Goal: Information Seeking & Learning: Learn about a topic

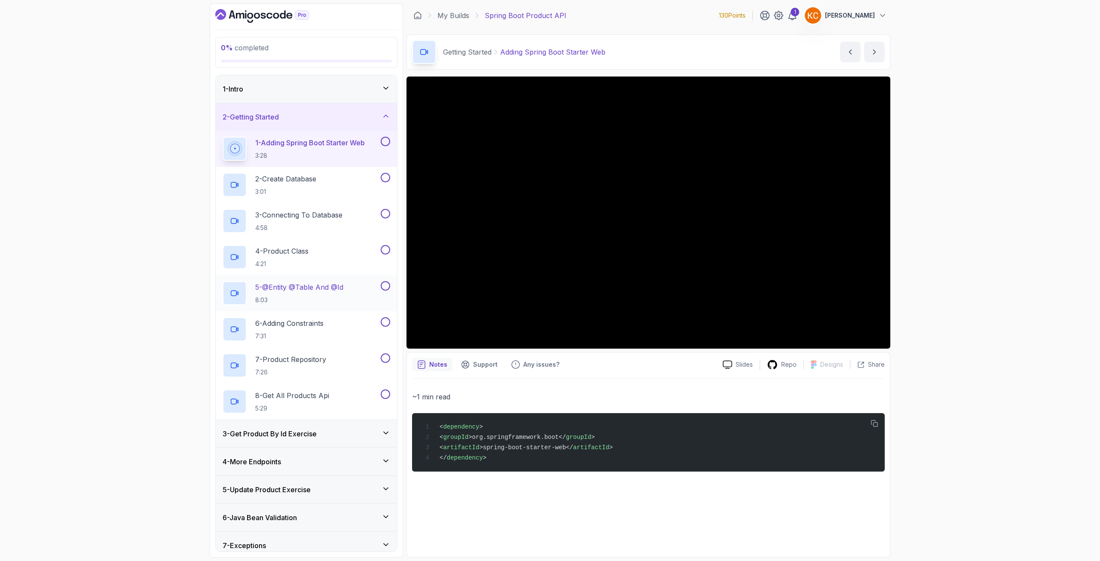
scroll to position [36, 0]
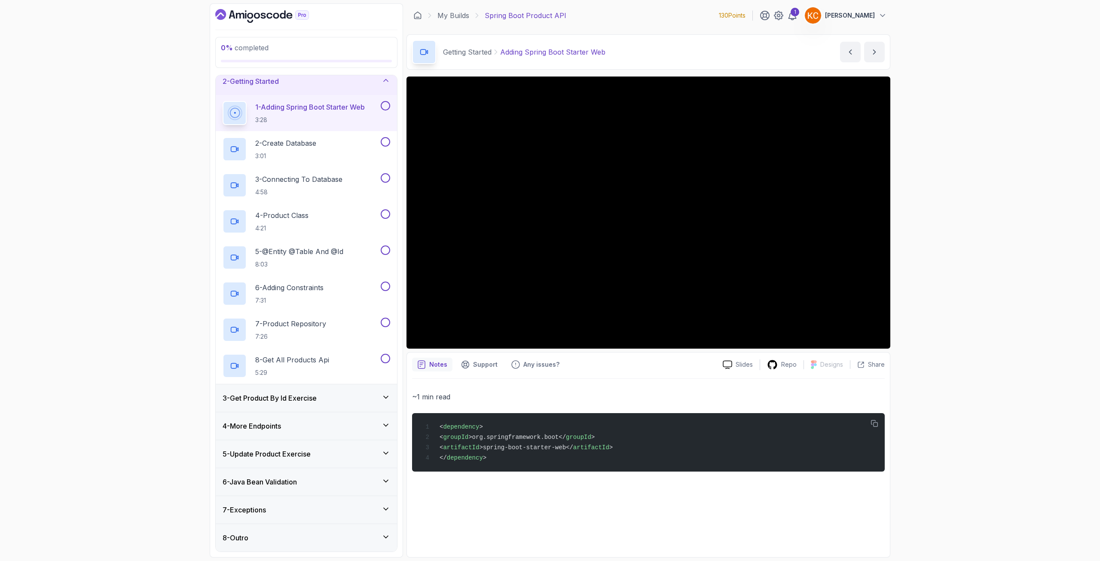
click at [267, 396] on h3 "3 - Get Product By Id Exercise" at bounding box center [270, 398] width 94 height 10
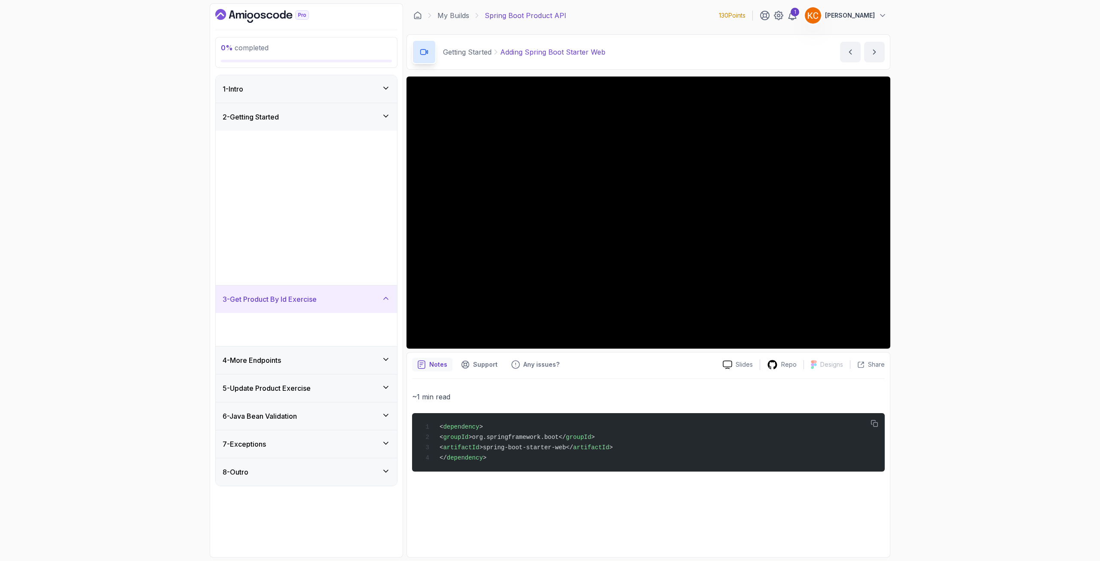
scroll to position [0, 0]
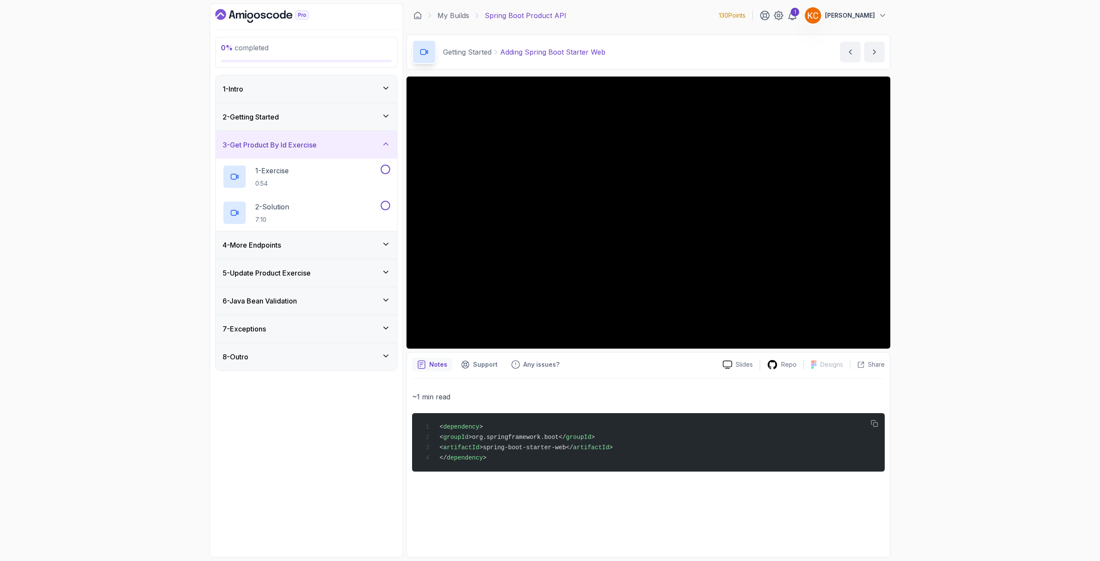
click at [289, 255] on div "4 - More Endpoints" at bounding box center [306, 245] width 181 height 28
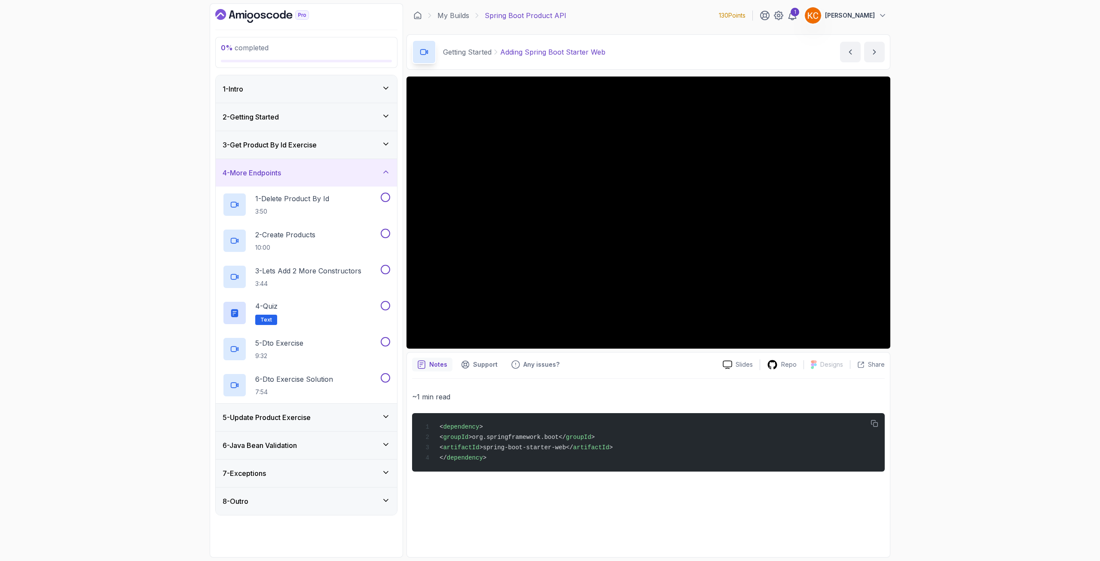
click at [259, 414] on h3 "5 - Update Product Exercise" at bounding box center [267, 417] width 88 height 10
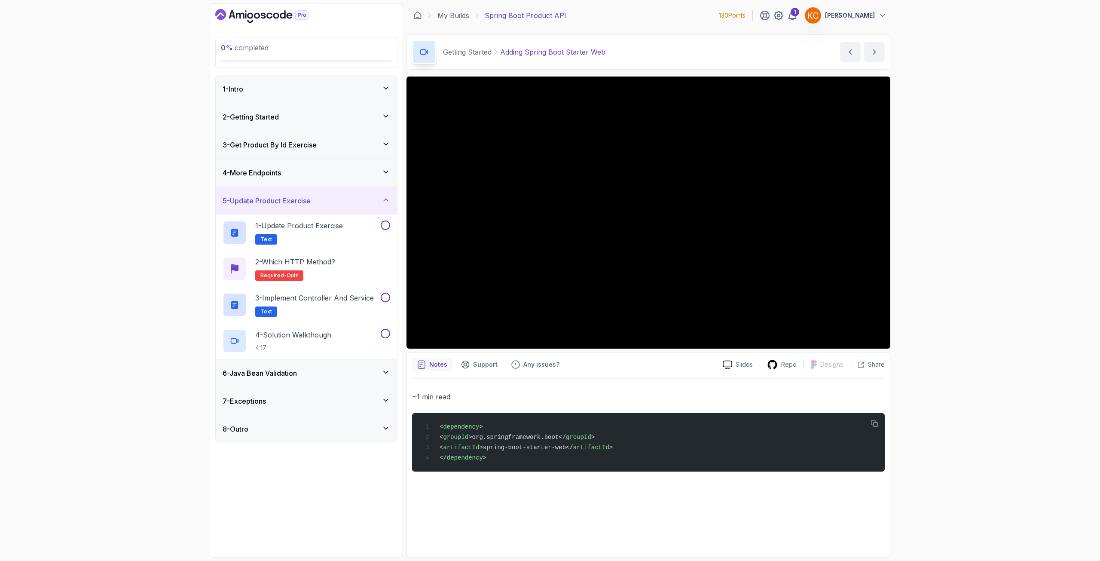
click at [272, 384] on div "6 - Java Bean Validation" at bounding box center [306, 373] width 181 height 28
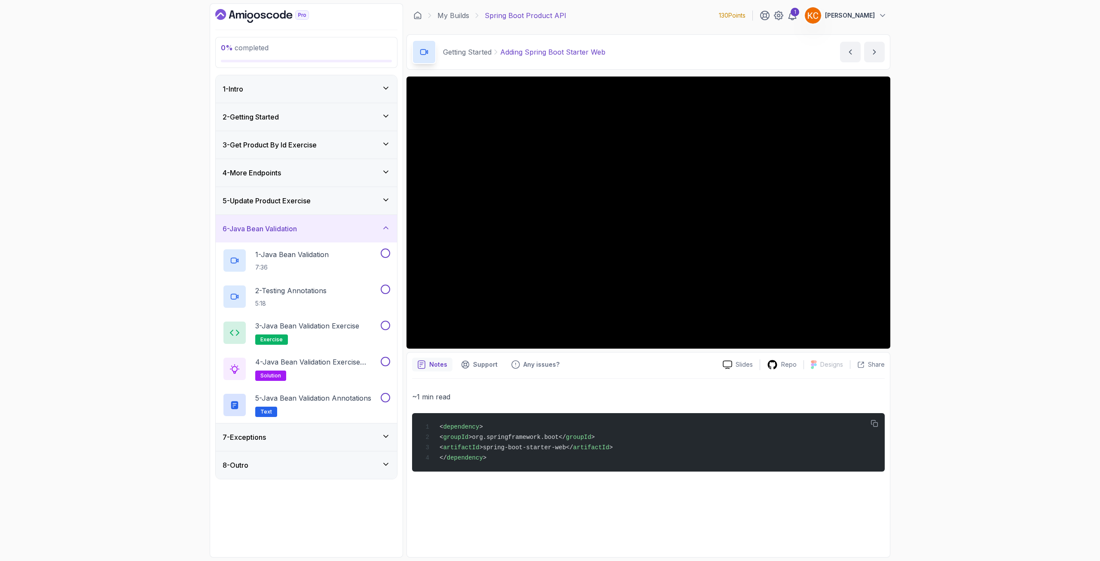
click at [258, 439] on h3 "7 - Exceptions" at bounding box center [244, 437] width 43 height 10
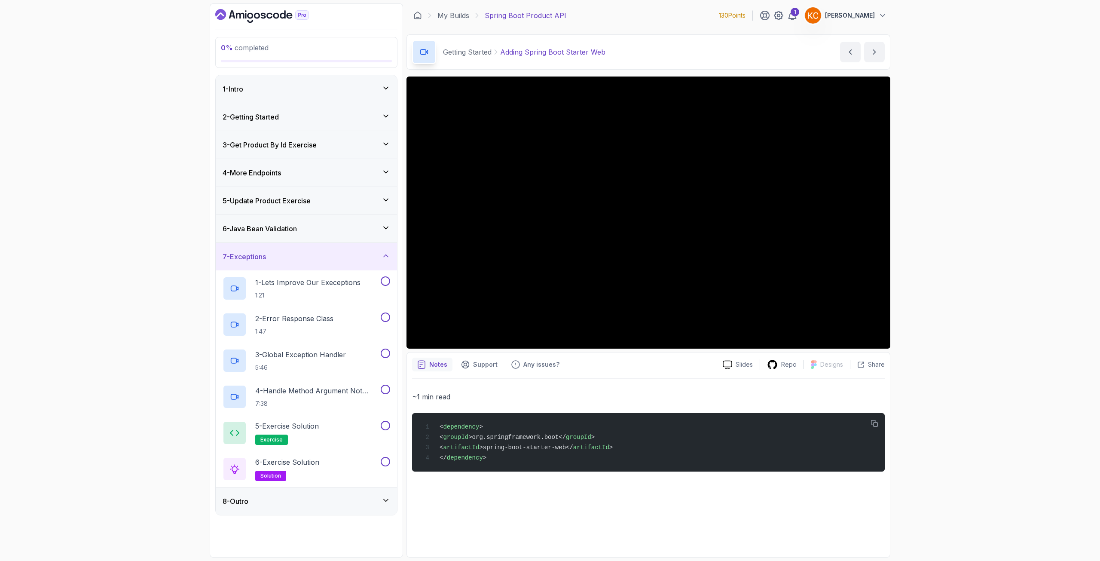
click at [272, 247] on div "7 - Exceptions" at bounding box center [306, 257] width 181 height 28
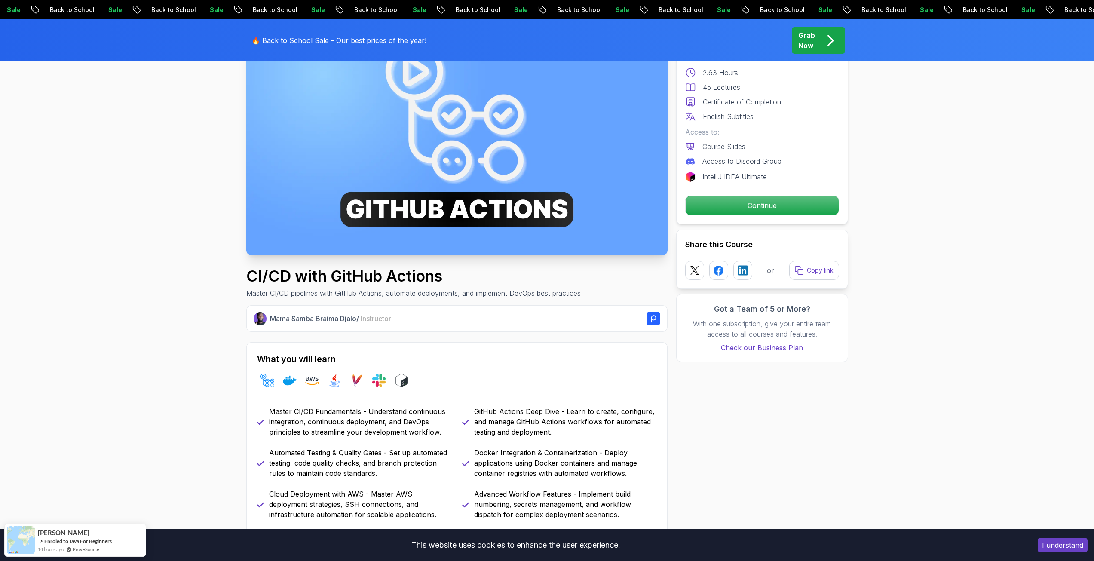
scroll to position [172, 0]
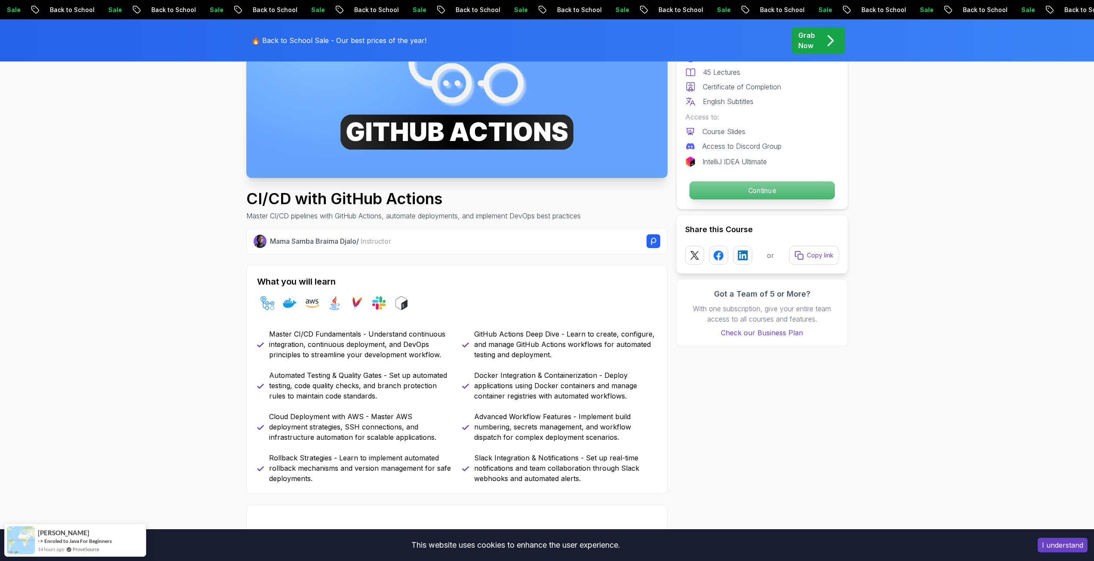
click at [802, 188] on p "Continue" at bounding box center [761, 190] width 145 height 18
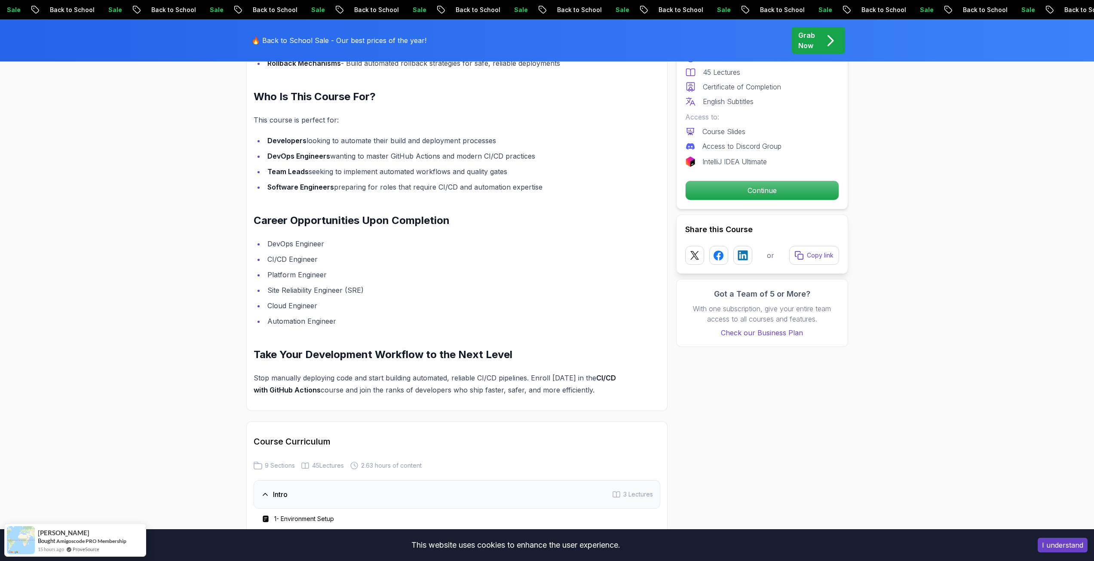
scroll to position [1157, 0]
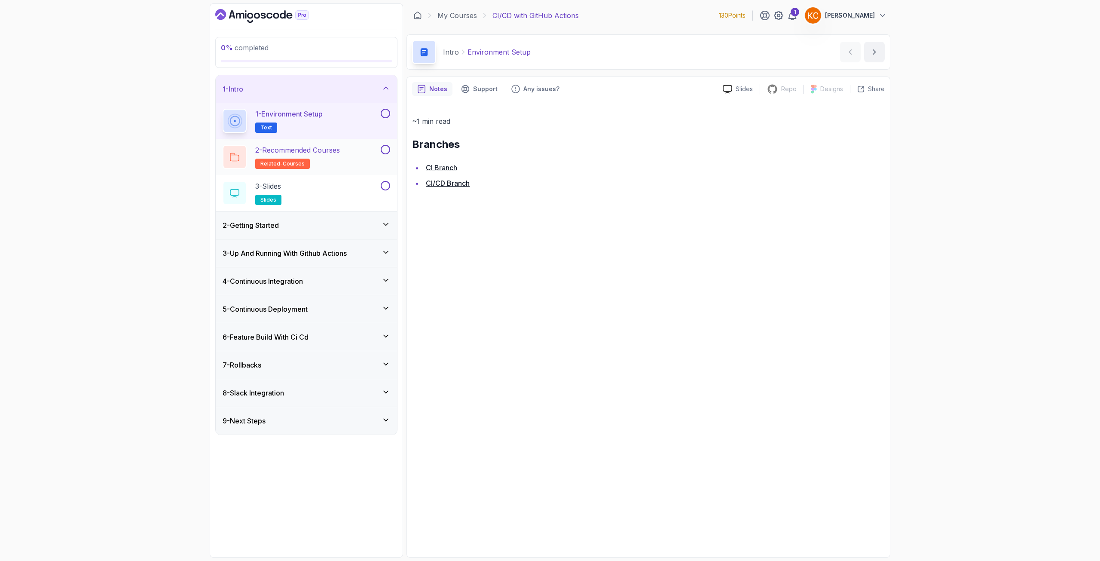
click at [334, 162] on h2 "2 - Recommended Courses related-courses" at bounding box center [297, 157] width 85 height 24
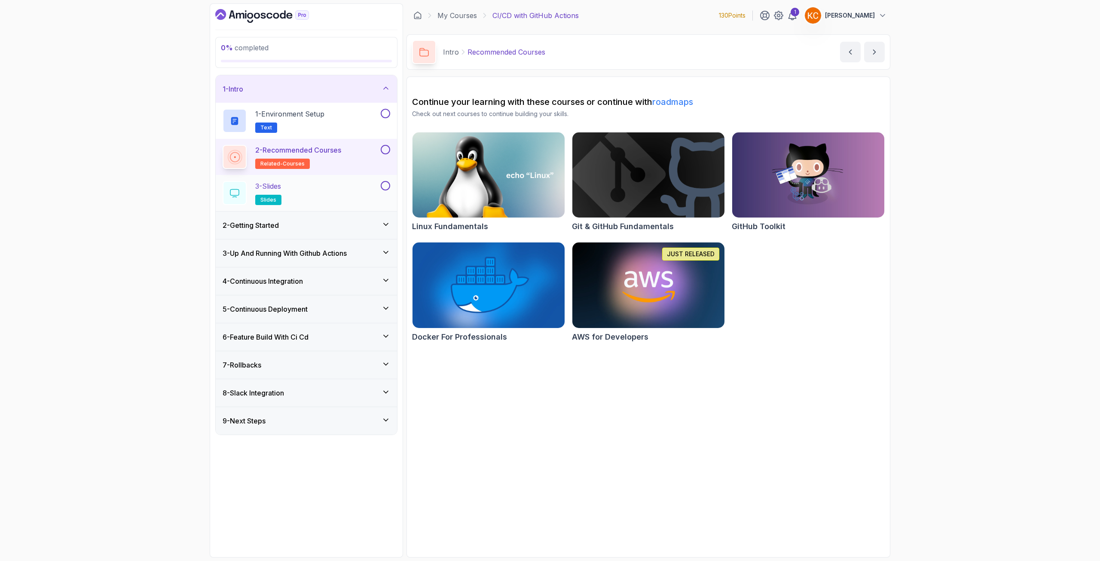
click at [333, 184] on div "3 - Slides slides" at bounding box center [301, 193] width 156 height 24
